Goal: Transaction & Acquisition: Purchase product/service

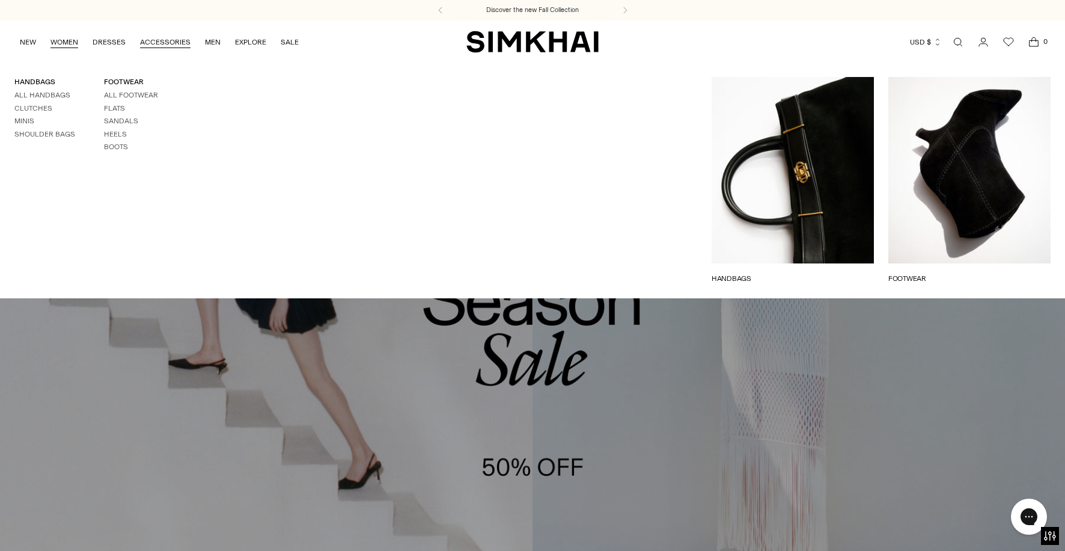
click at [62, 43] on link "WOMEN" at bounding box center [65, 42] width 28 height 26
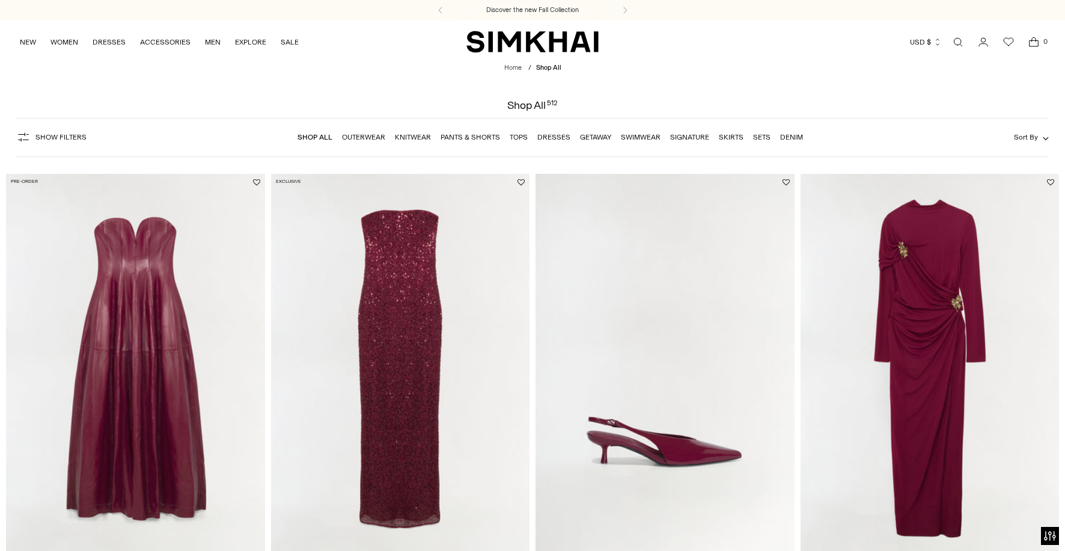
click at [418, 135] on link "Knitwear" at bounding box center [413, 137] width 36 height 8
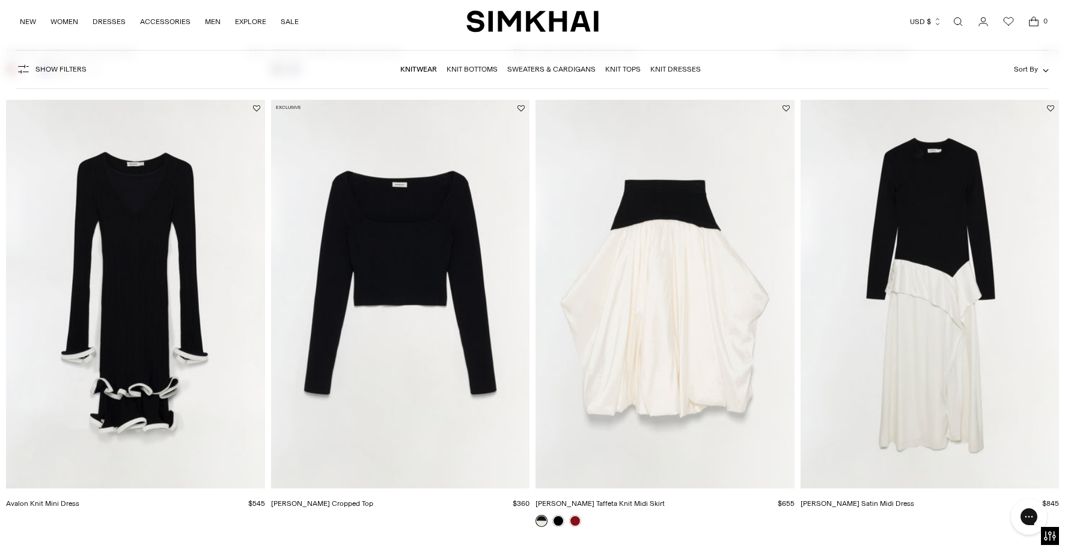
scroll to position [2350, 0]
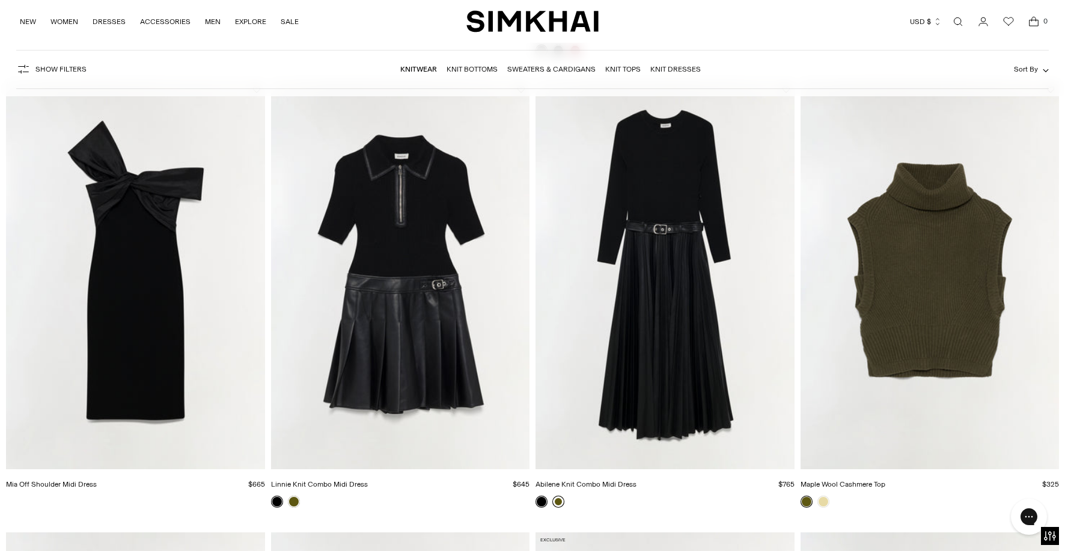
click at [555, 498] on link at bounding box center [559, 501] width 12 height 12
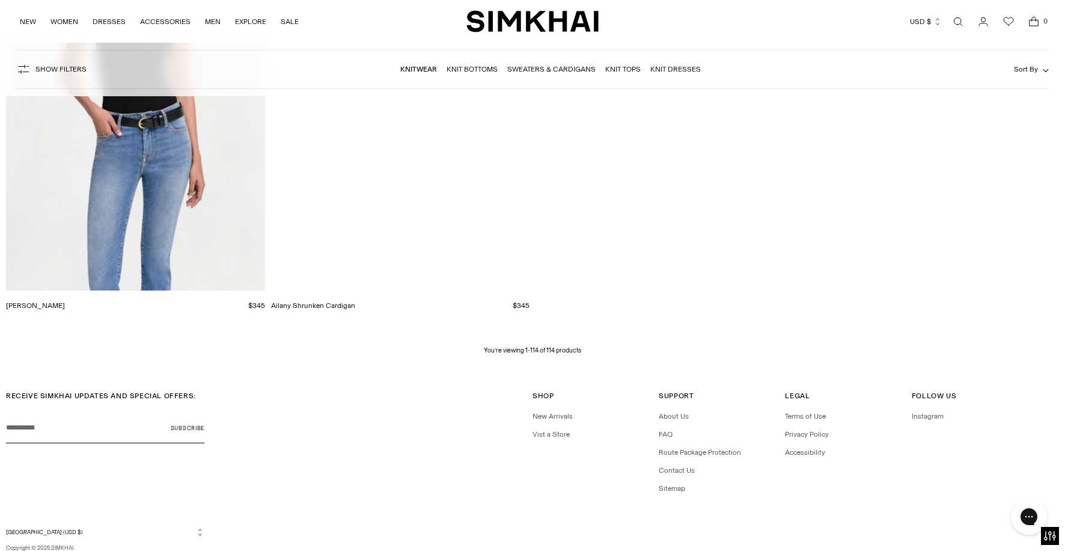
scroll to position [12888, 0]
